Goal: Transaction & Acquisition: Purchase product/service

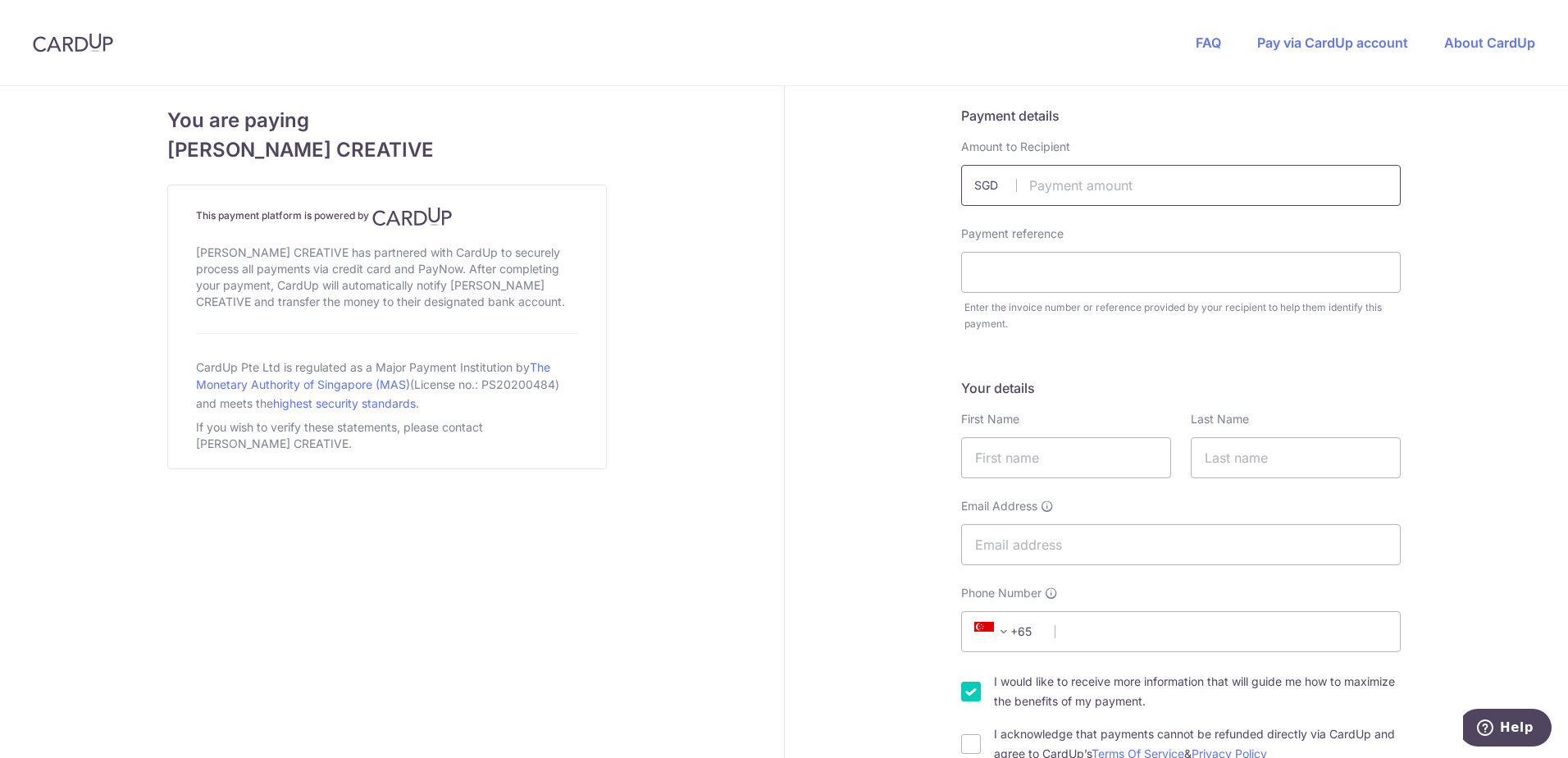
click at [1058, 175] on input "text" at bounding box center [1180, 185] width 439 height 41
type input "390.00"
click at [1032, 281] on input "text" at bounding box center [1180, 271] width 439 height 41
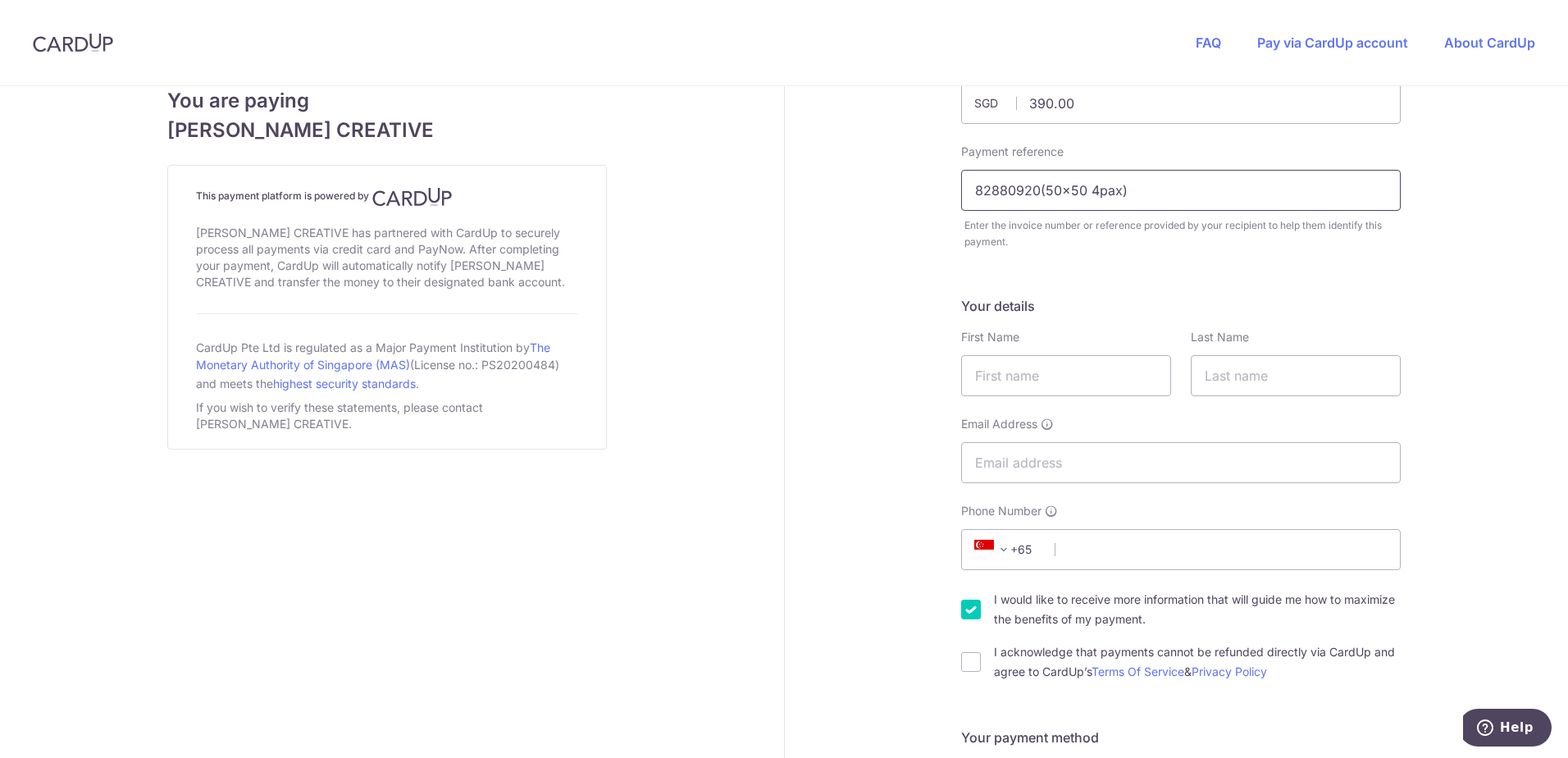
scroll to position [164, 0]
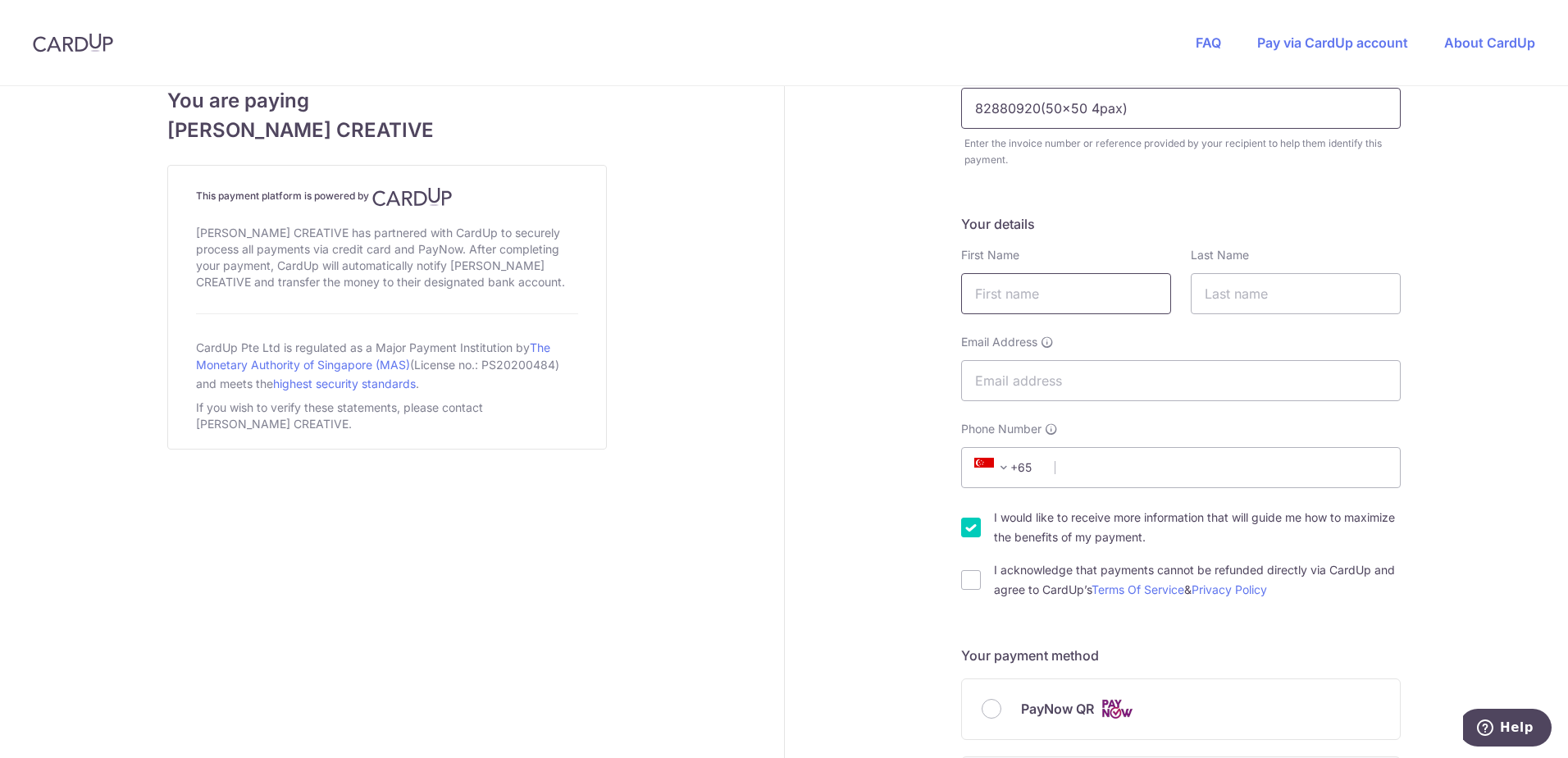
type input "82880920(50x50 4pax)"
click at [994, 296] on input "text" at bounding box center [1065, 293] width 210 height 41
type input "[PERSON_NAME]"
type input "Tan"
type input "[PERSON_NAME][EMAIL_ADDRESS][DOMAIN_NAME]"
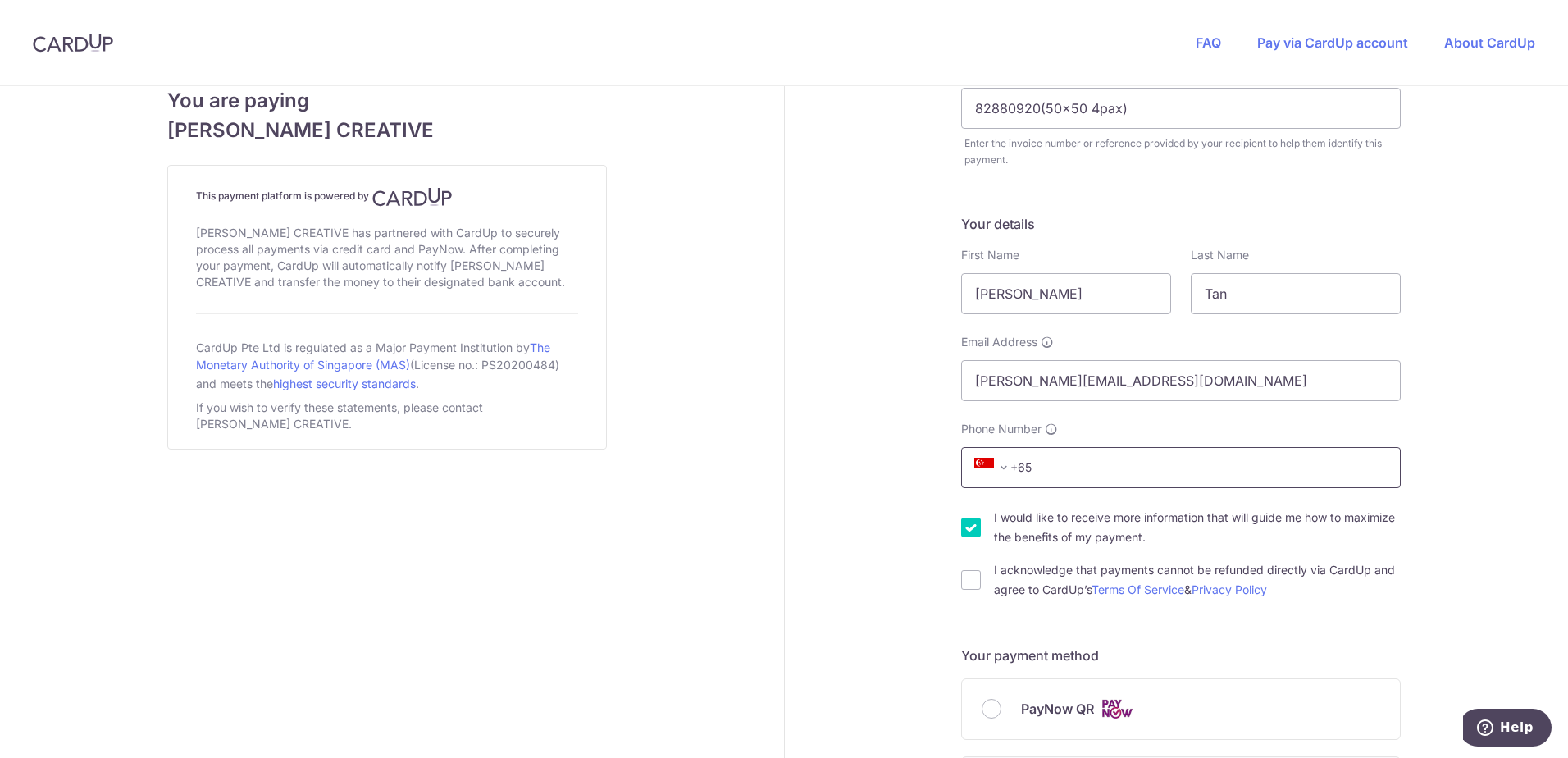
click at [1123, 470] on input "Phone Number" at bounding box center [1180, 467] width 439 height 41
type input "82880920"
click at [967, 529] on input "I would like to receive more information that will guide me how to maximize the…" at bounding box center [971, 528] width 20 height 20
checkbox input "false"
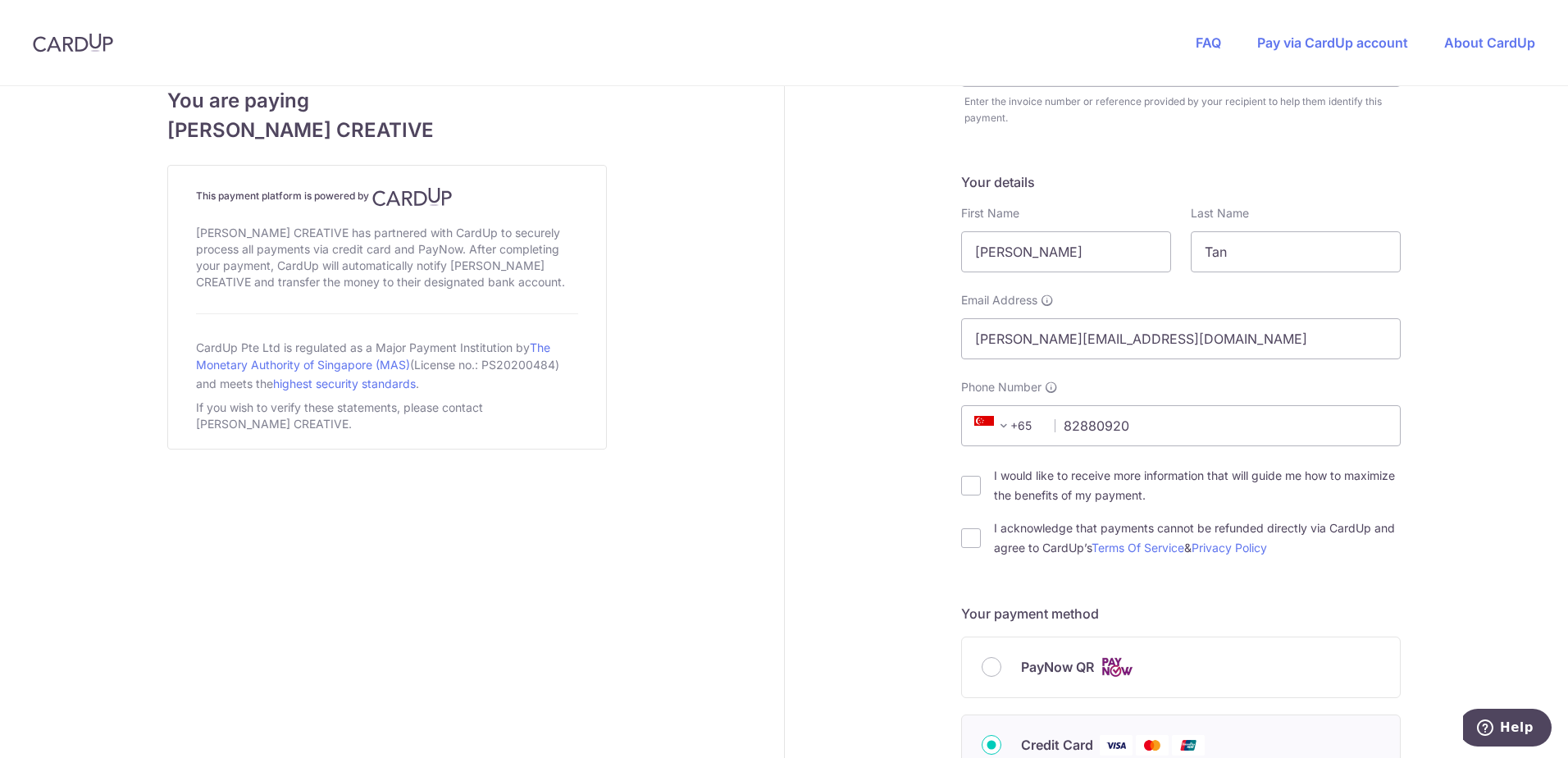
scroll to position [246, 0]
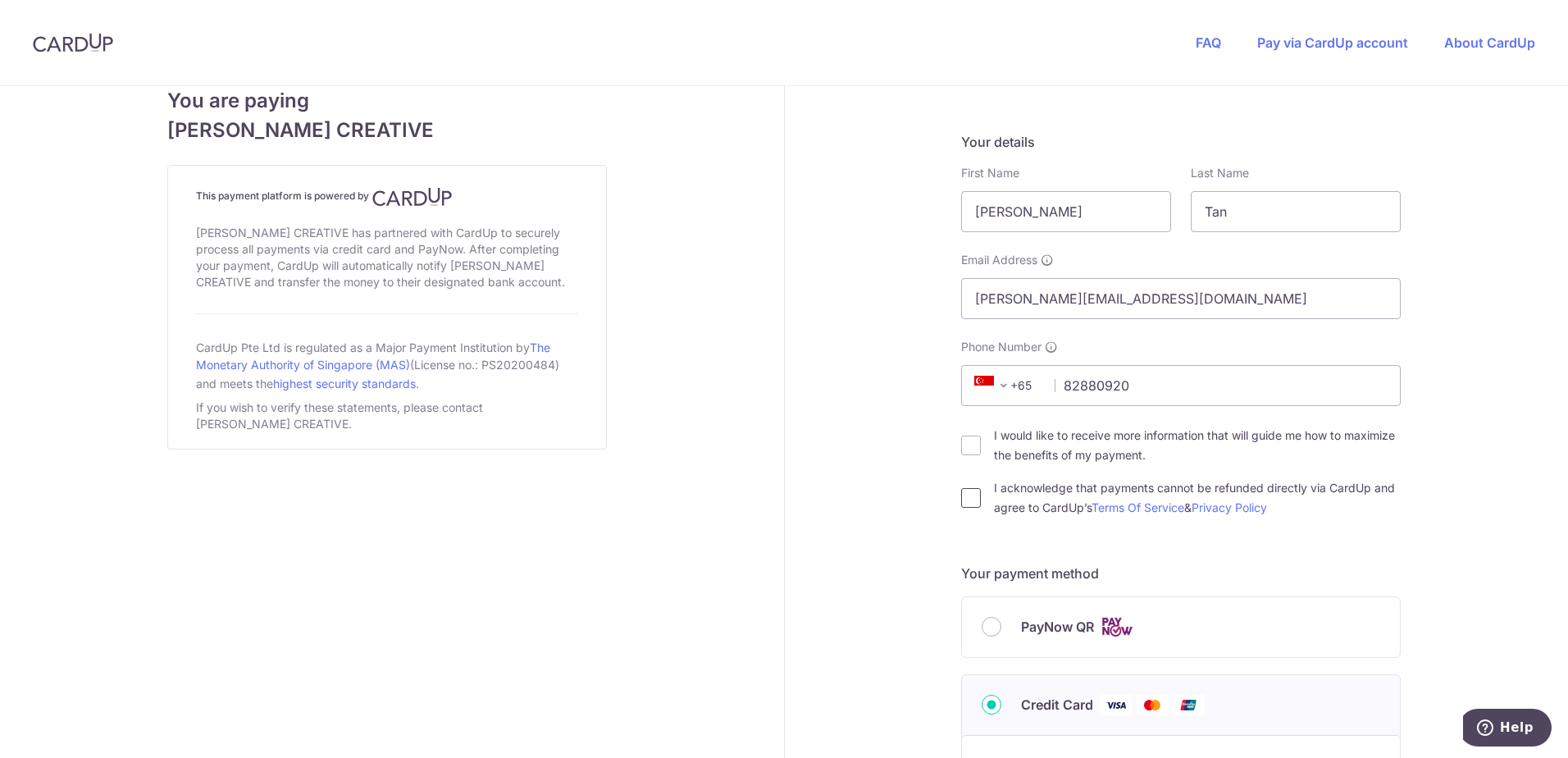
click at [966, 497] on input "I acknowledge that payments cannot be refunded directly via CardUp and agree to…" at bounding box center [971, 498] width 20 height 20
checkbox input "true"
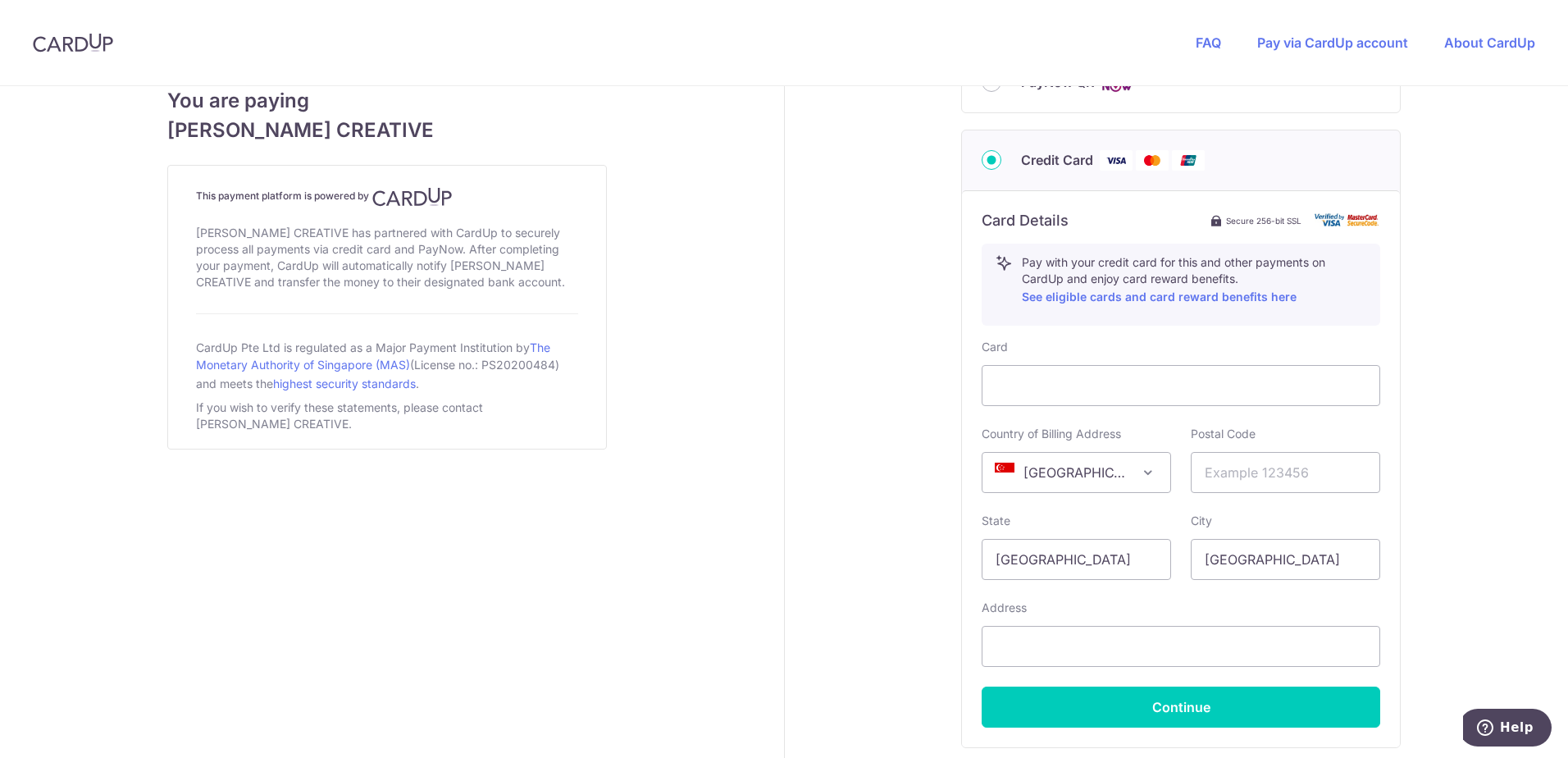
scroll to position [820, 0]
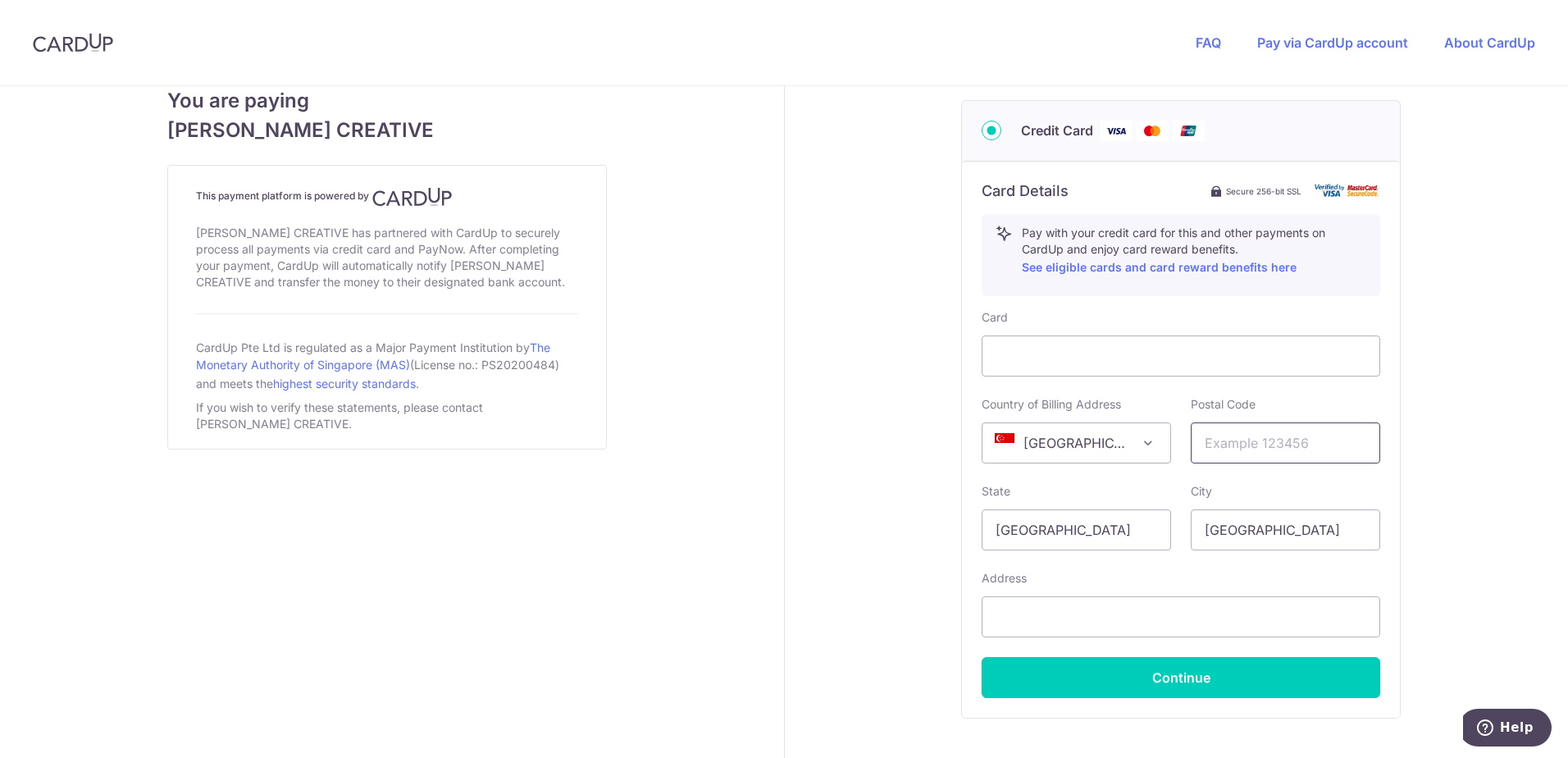
click at [1222, 438] on input "text" at bounding box center [1285, 442] width 190 height 41
click at [1245, 448] on input "text" at bounding box center [1285, 442] width 190 height 41
type input "138589"
click at [1011, 611] on input "text" at bounding box center [1180, 616] width 398 height 41
paste input "[STREET_ADDRESS]"
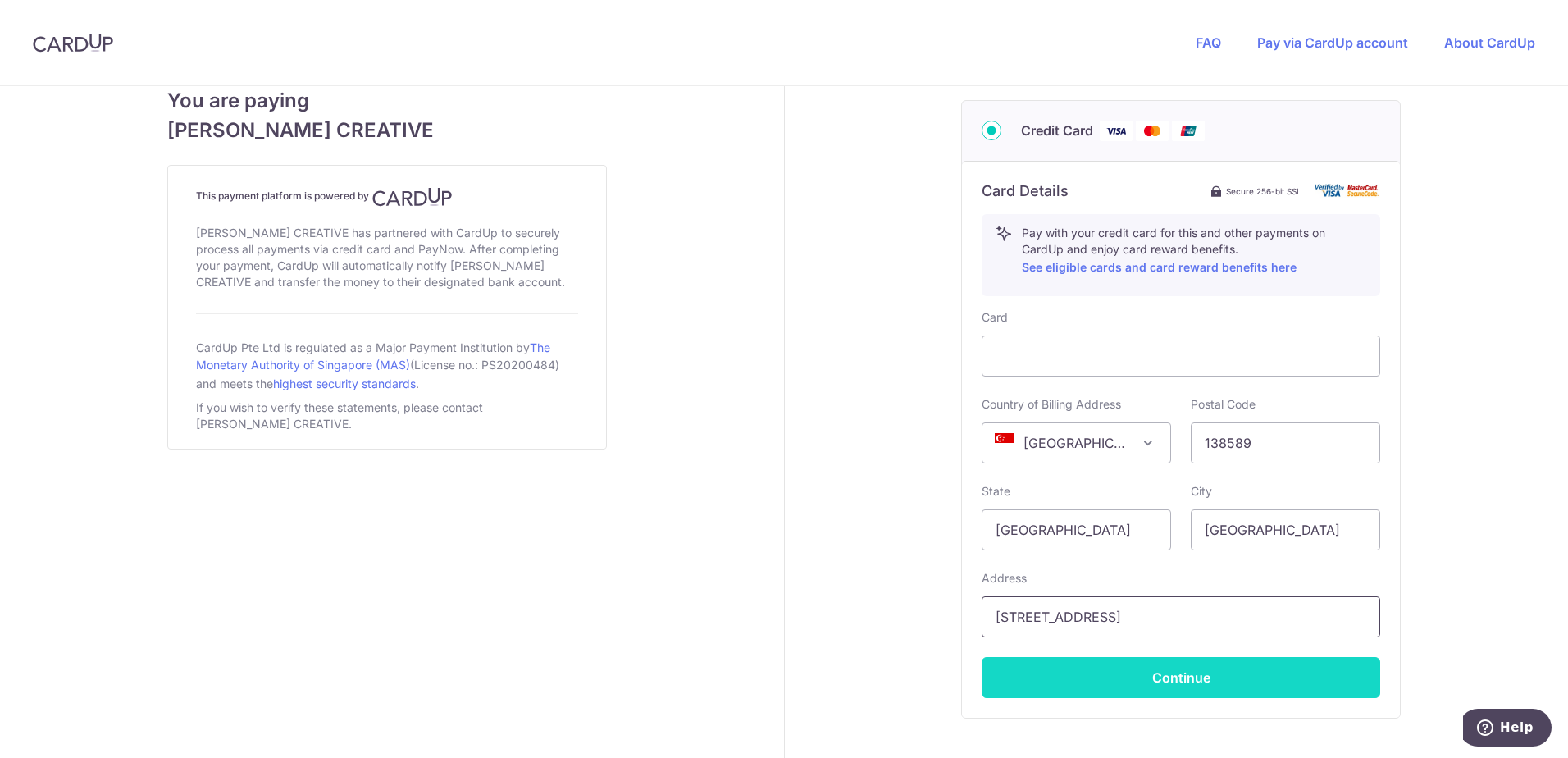
type input "[STREET_ADDRESS]"
click at [1182, 674] on button "Continue" at bounding box center [1180, 677] width 398 height 41
type input "**** 9709"
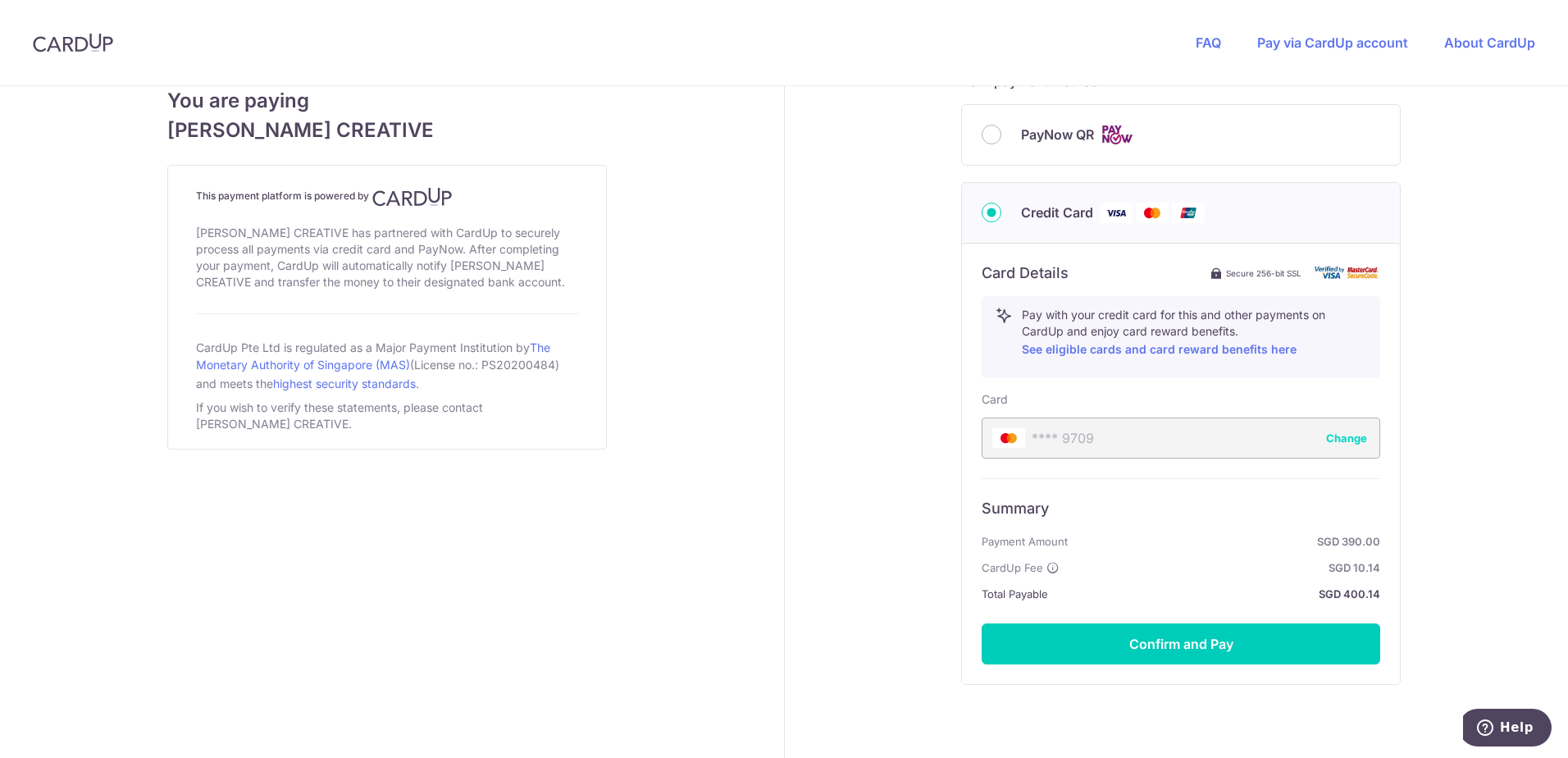
scroll to position [805, 0]
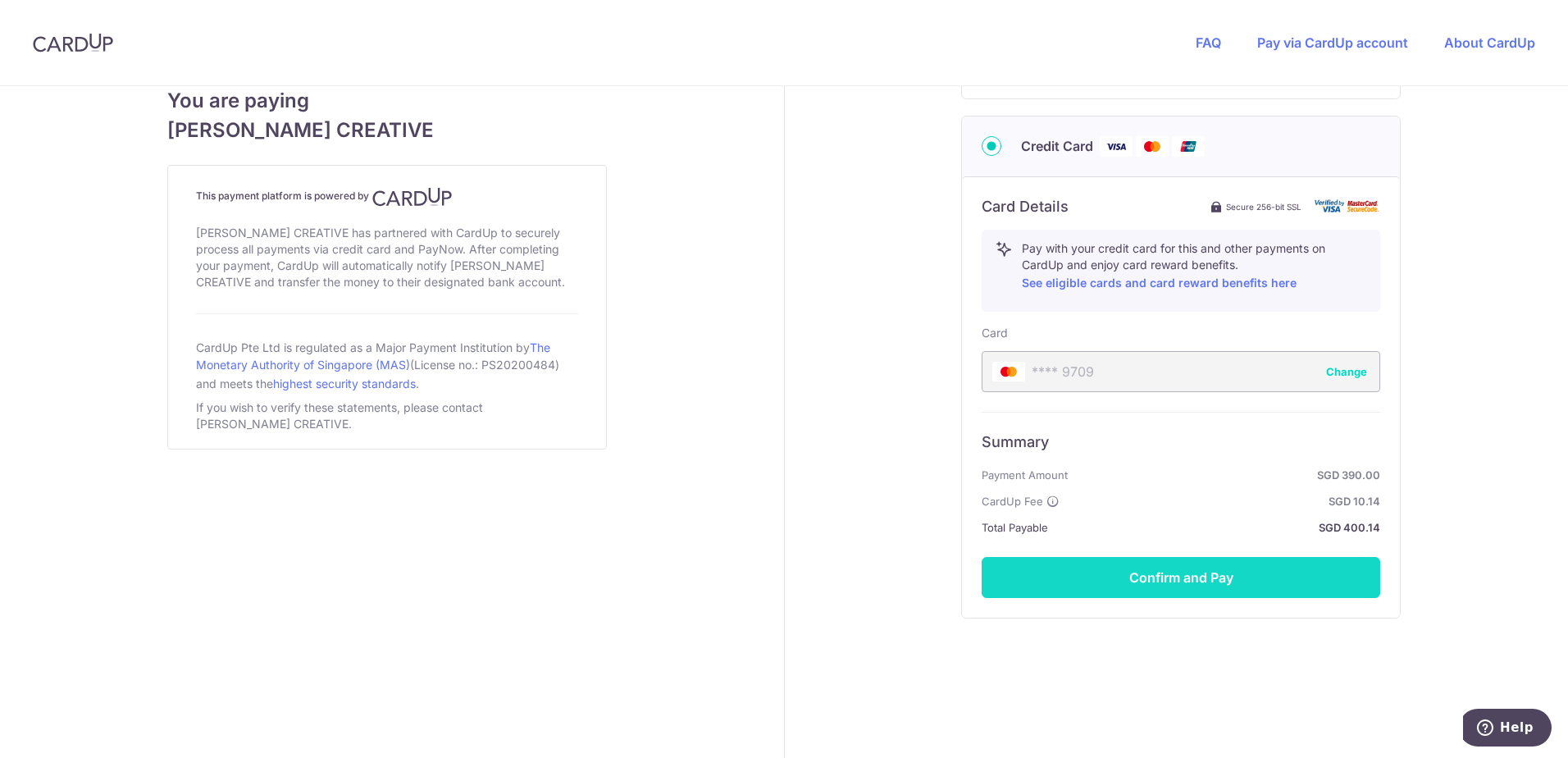
click at [1270, 580] on button "Confirm and Pay" at bounding box center [1180, 576] width 398 height 41
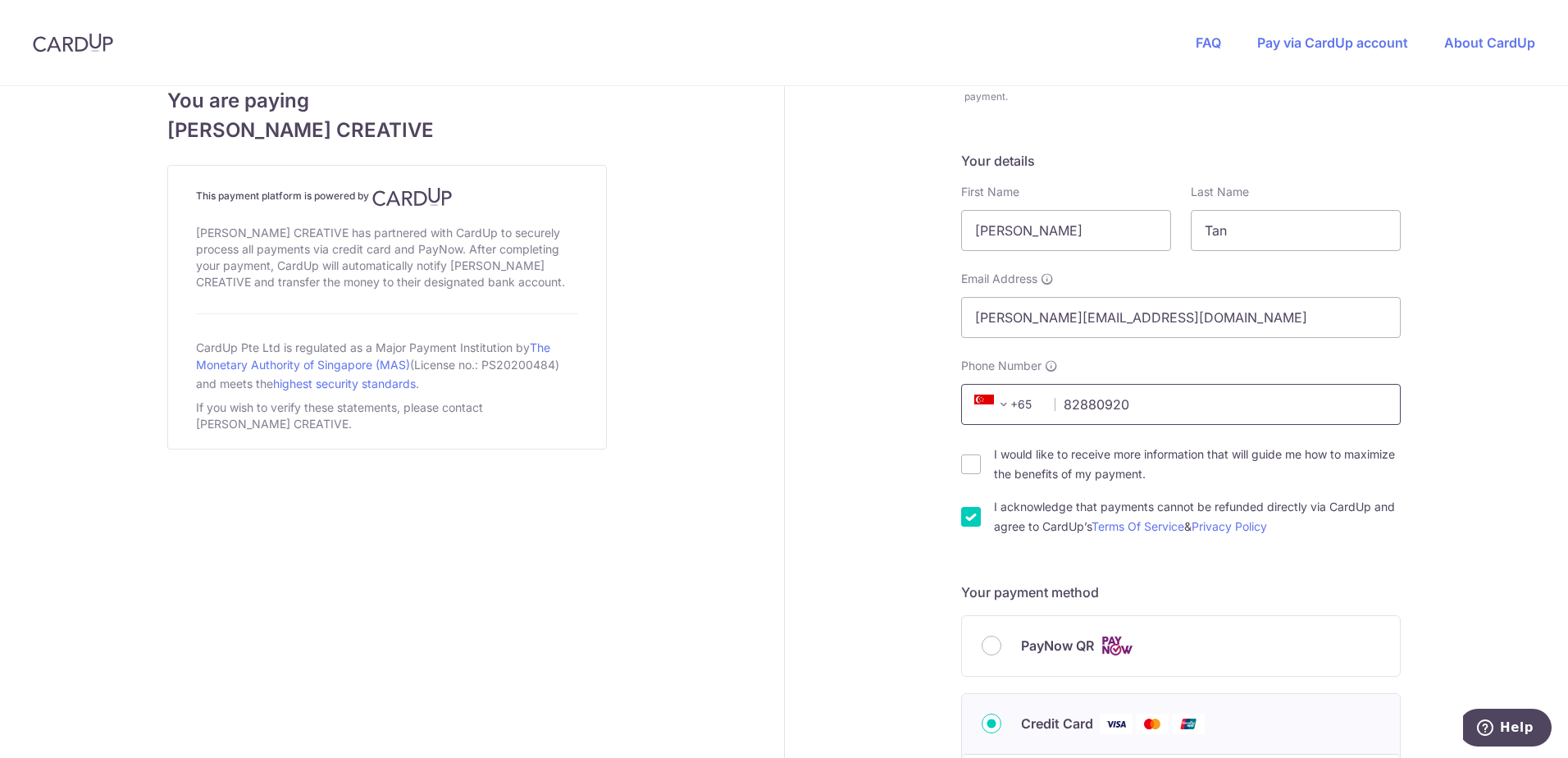
scroll to position [0, 0]
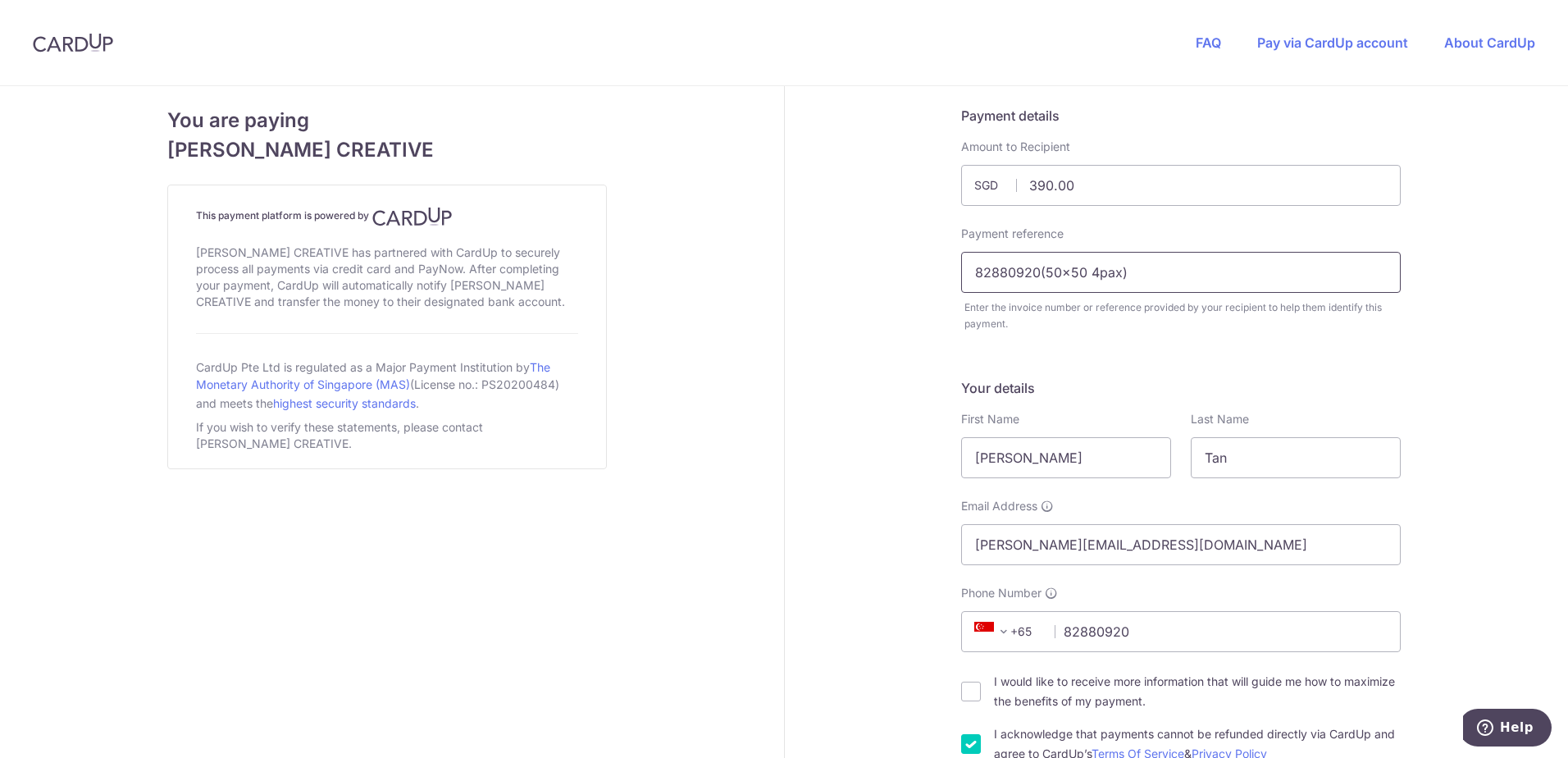
drag, startPoint x: 1128, startPoint y: 270, endPoint x: 869, endPoint y: 266, distance: 259.0
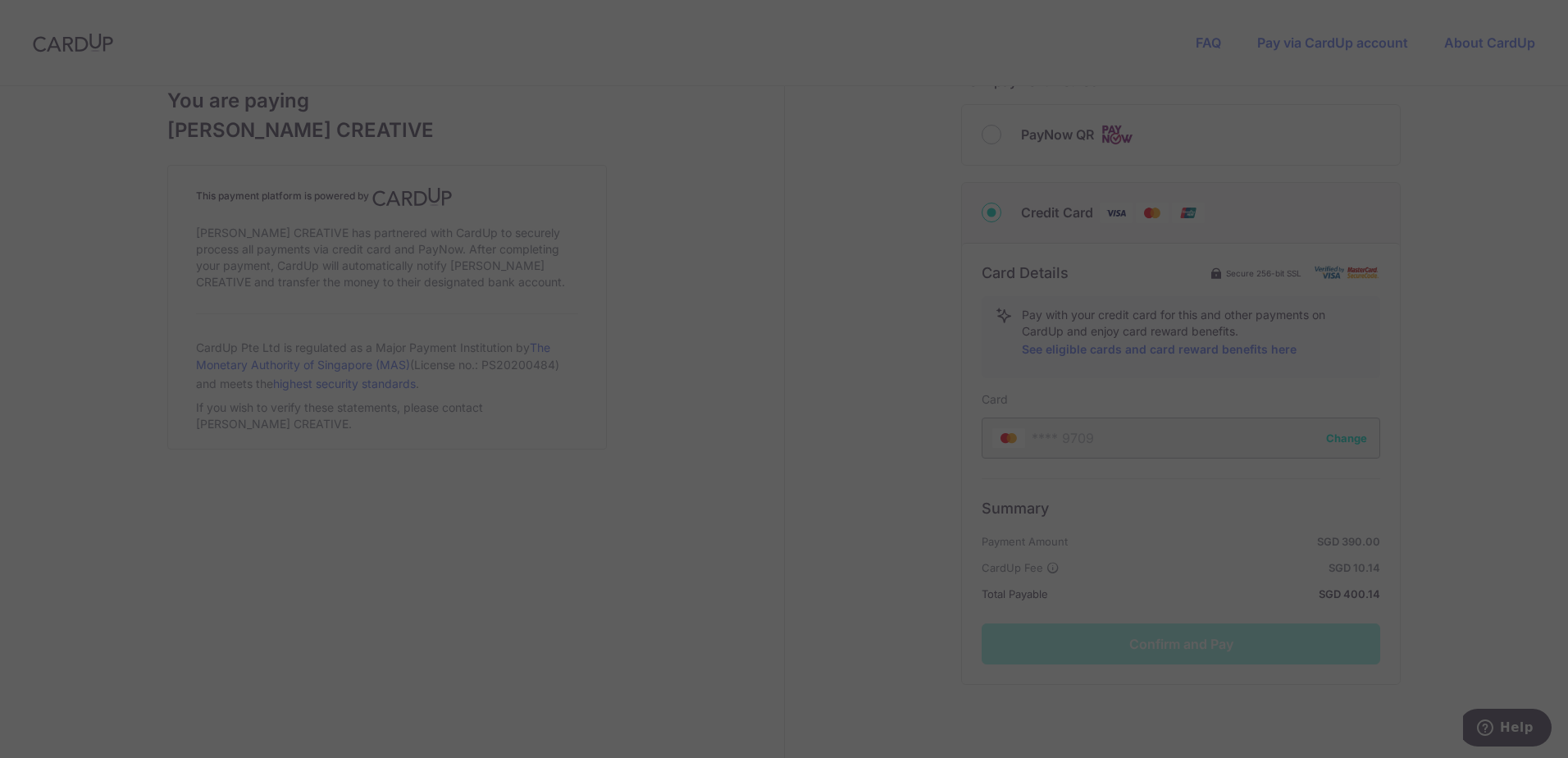
scroll to position [805, 0]
